Goal: Information Seeking & Learning: Learn about a topic

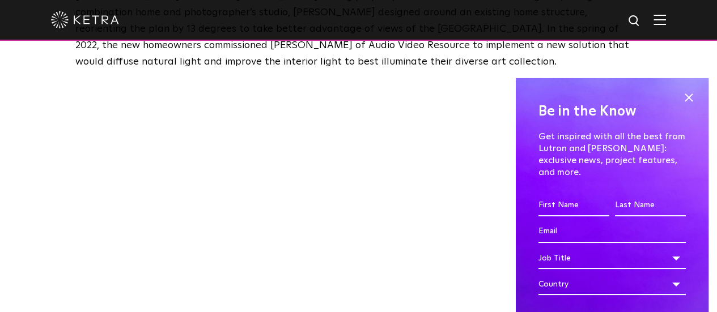
scroll to position [793, 0]
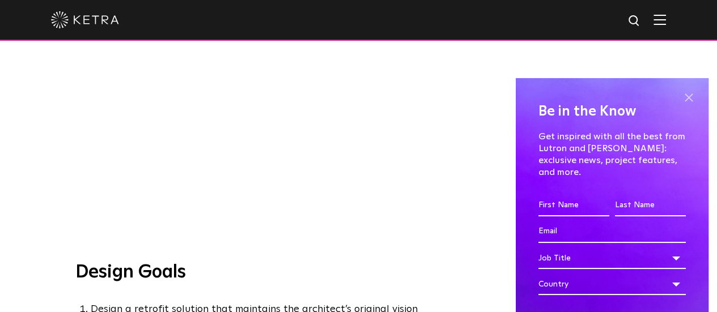
click at [682, 99] on span at bounding box center [688, 98] width 17 height 17
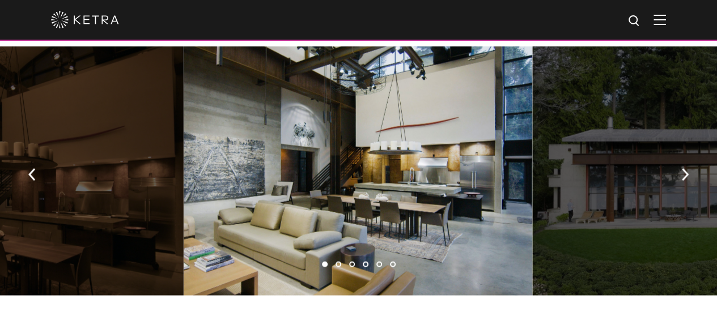
scroll to position [1190, 0]
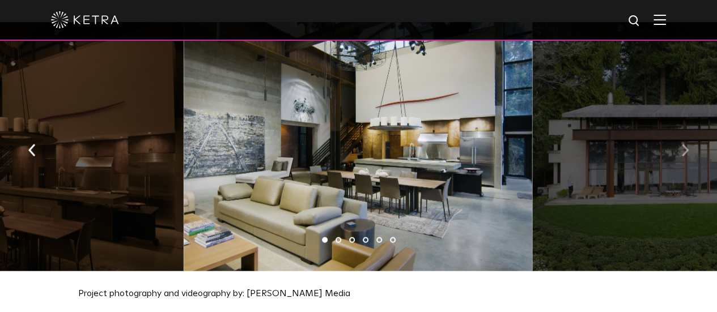
click at [684, 144] on img "button" at bounding box center [684, 150] width 7 height 12
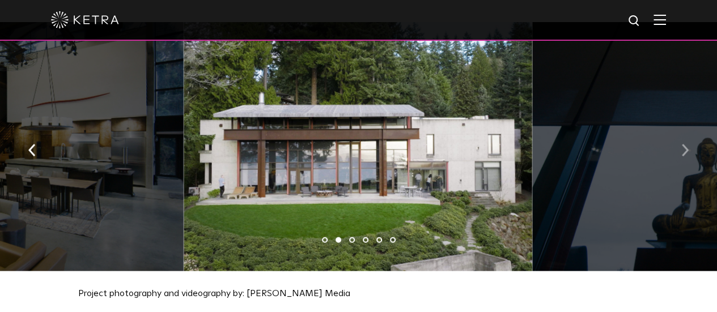
click at [684, 144] on img "button" at bounding box center [684, 150] width 7 height 12
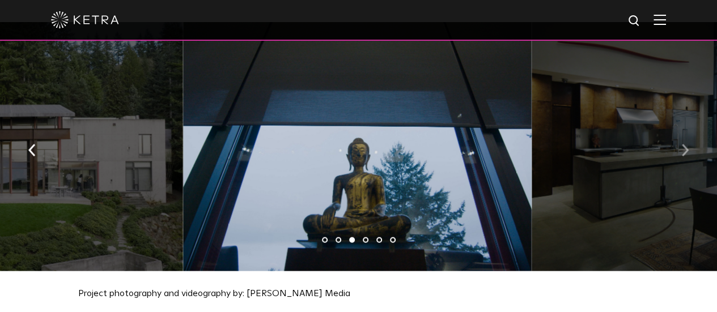
click at [684, 144] on img "button" at bounding box center [684, 150] width 7 height 12
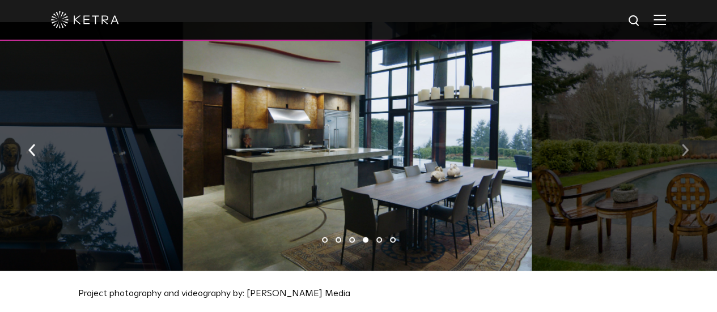
click at [684, 144] on img "button" at bounding box center [684, 150] width 7 height 12
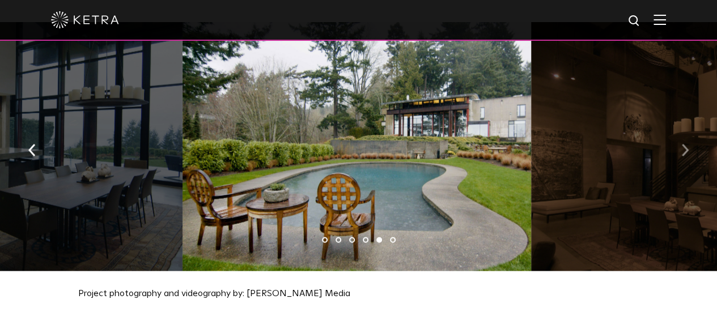
click at [684, 144] on img "button" at bounding box center [684, 150] width 7 height 12
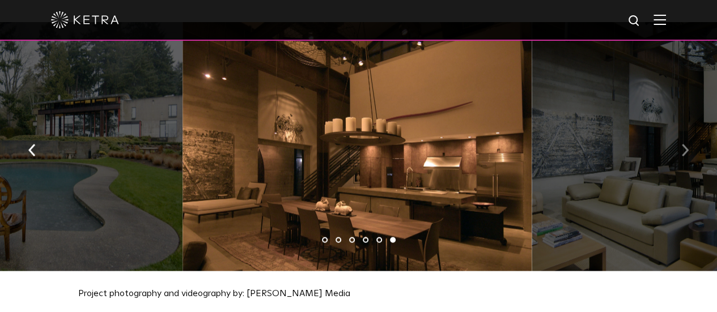
click at [684, 144] on img "button" at bounding box center [684, 150] width 7 height 12
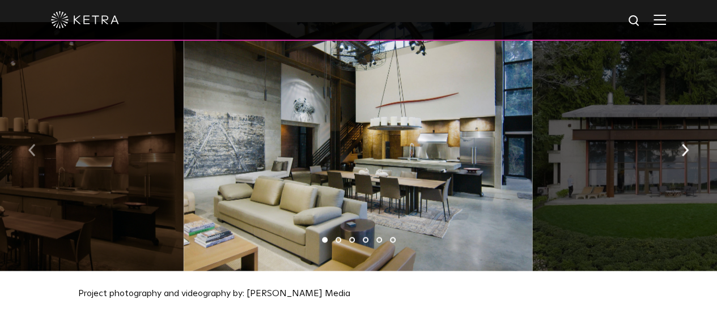
click at [31, 144] on img "button" at bounding box center [31, 150] width 7 height 12
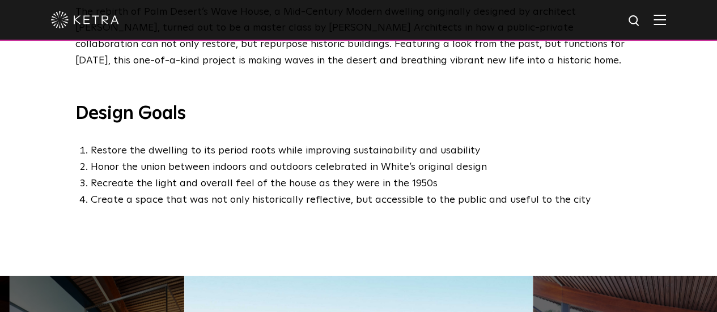
scroll to position [567, 0]
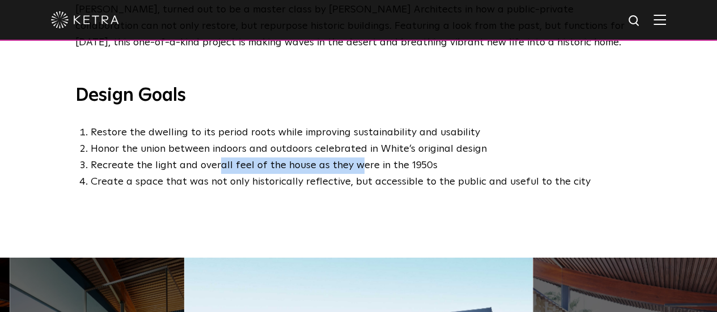
drag, startPoint x: 217, startPoint y: 157, endPoint x: 354, endPoint y: 154, distance: 137.2
click at [354, 158] on li "Recreate the light and overall feel of the house as they were in the 1950s" at bounding box center [366, 166] width 551 height 16
click at [338, 189] on div "Background The rebirth of Palm Desert’s Wave House, a Mid-Century Modern dwelli…" at bounding box center [358, 101] width 717 height 313
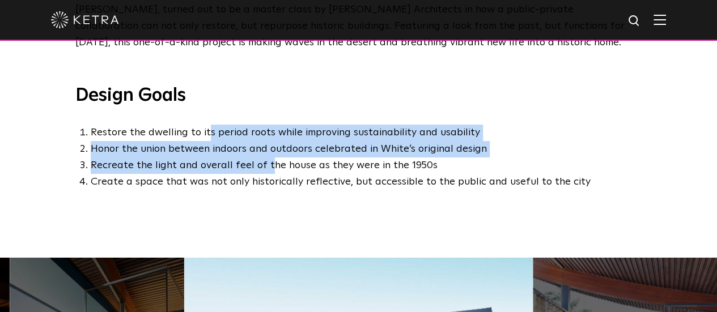
drag, startPoint x: 205, startPoint y: 120, endPoint x: 263, endPoint y: 152, distance: 66.5
click at [263, 152] on ol "Restore the dwelling to its period roots while improving sustainability and usa…" at bounding box center [358, 157] width 567 height 65
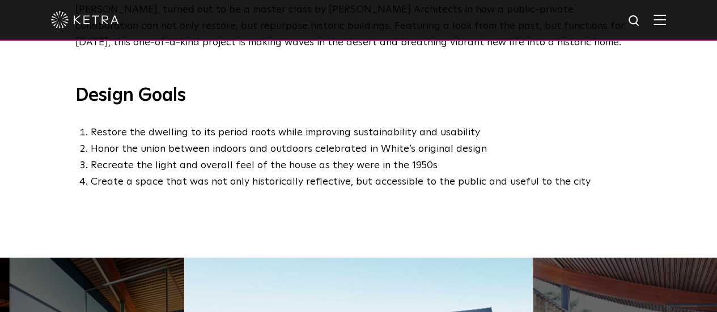
click at [218, 200] on div "Background The rebirth of Palm Desert’s Wave House, a Mid-Century Modern dwelli…" at bounding box center [358, 101] width 717 height 313
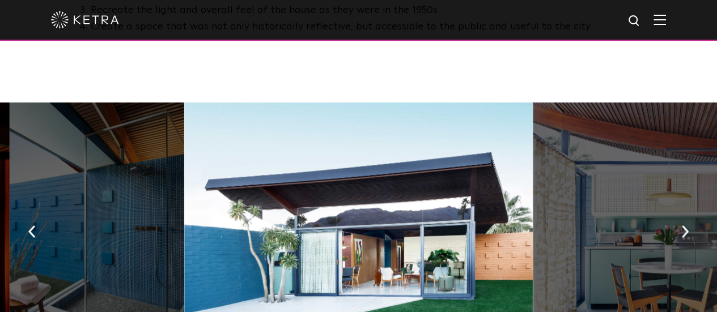
scroll to position [737, 0]
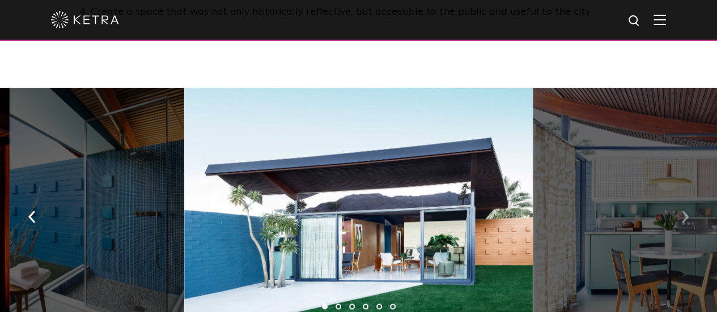
click at [687, 218] on button "button" at bounding box center [685, 215] width 24 height 39
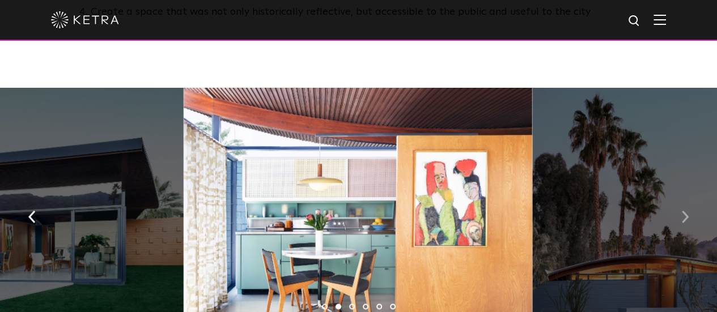
scroll to position [793, 0]
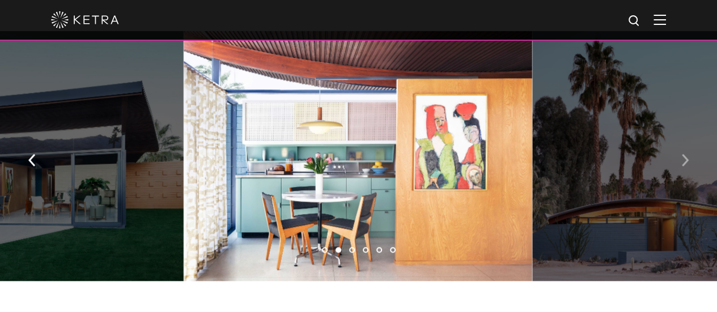
click at [685, 158] on img "button" at bounding box center [684, 160] width 7 height 12
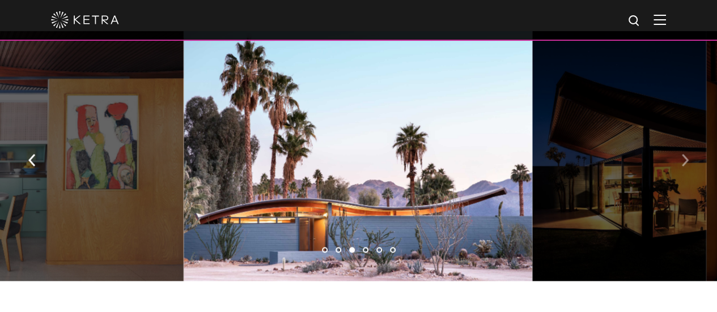
click at [685, 158] on img "button" at bounding box center [684, 160] width 7 height 12
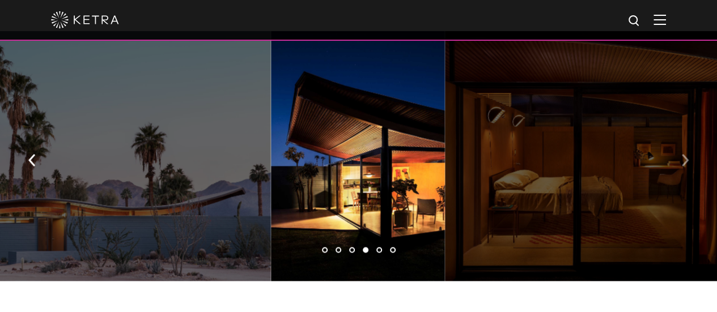
click at [685, 158] on img "button" at bounding box center [684, 160] width 7 height 12
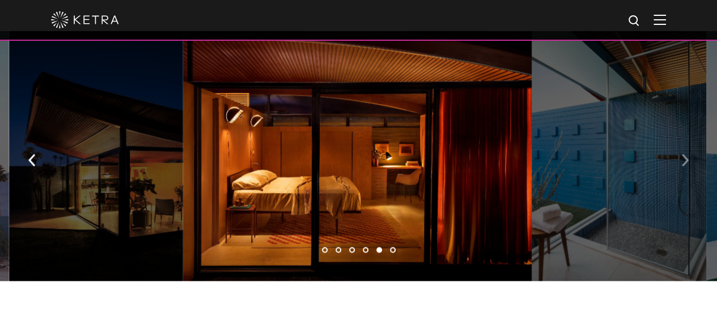
click at [685, 158] on img "button" at bounding box center [684, 160] width 7 height 12
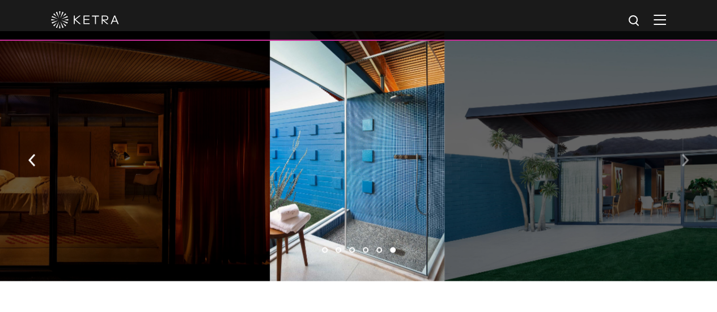
click at [685, 158] on img "button" at bounding box center [684, 160] width 7 height 12
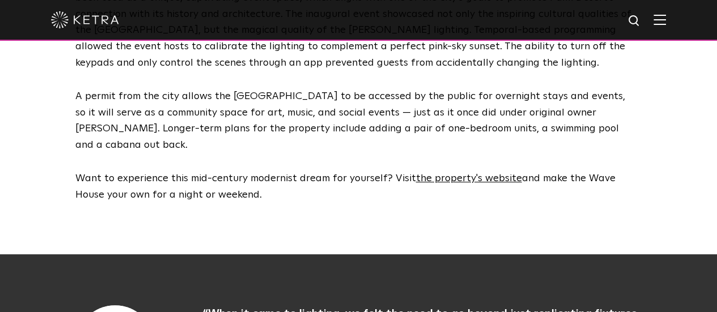
scroll to position [3287, 0]
